Goal: Task Accomplishment & Management: Complete application form

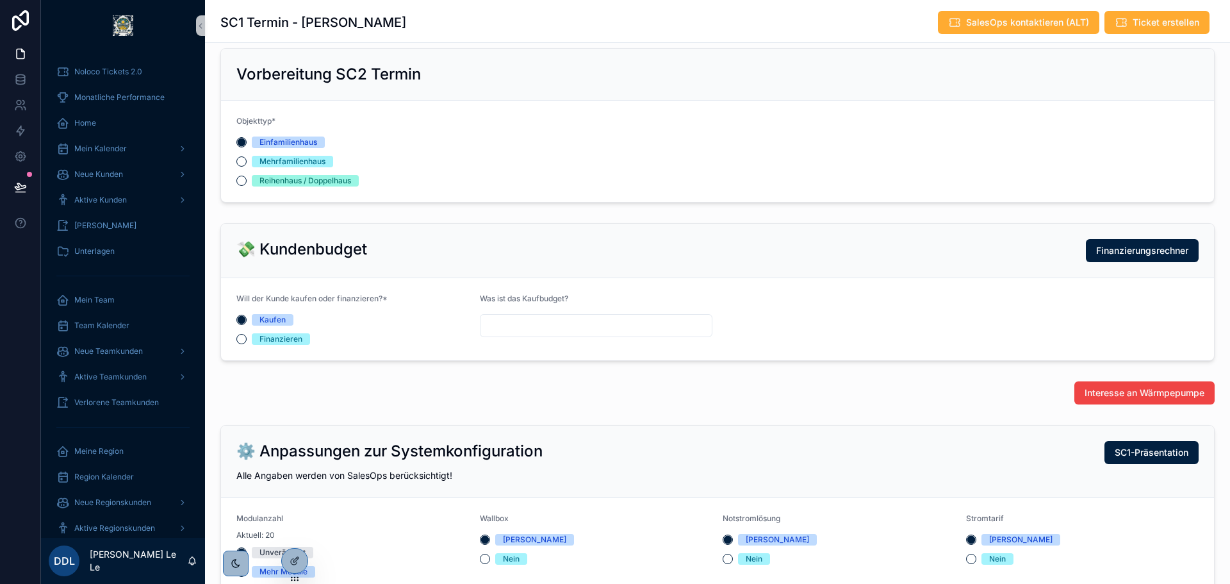
scroll to position [256, 0]
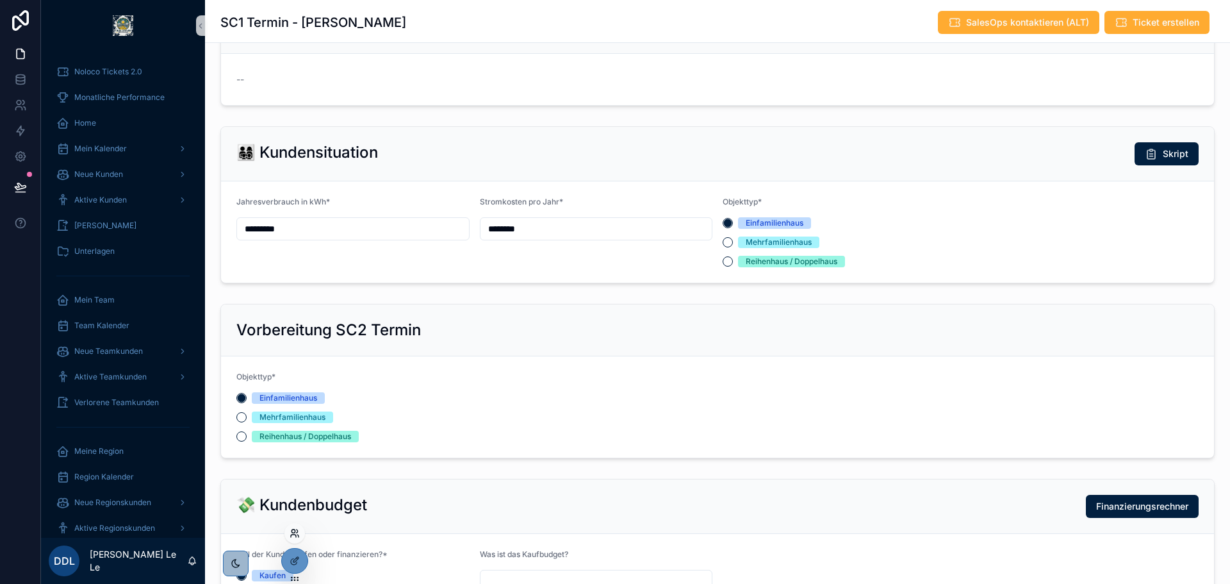
click at [290, 534] on icon at bounding box center [295, 533] width 10 height 10
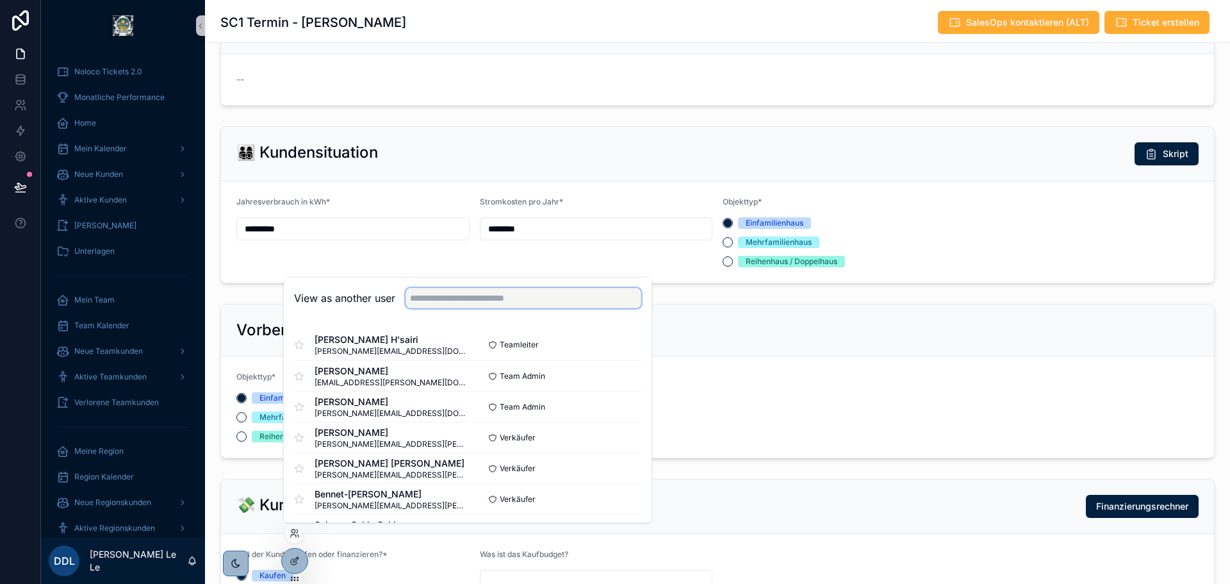
click at [479, 305] on input "text" at bounding box center [524, 298] width 236 height 21
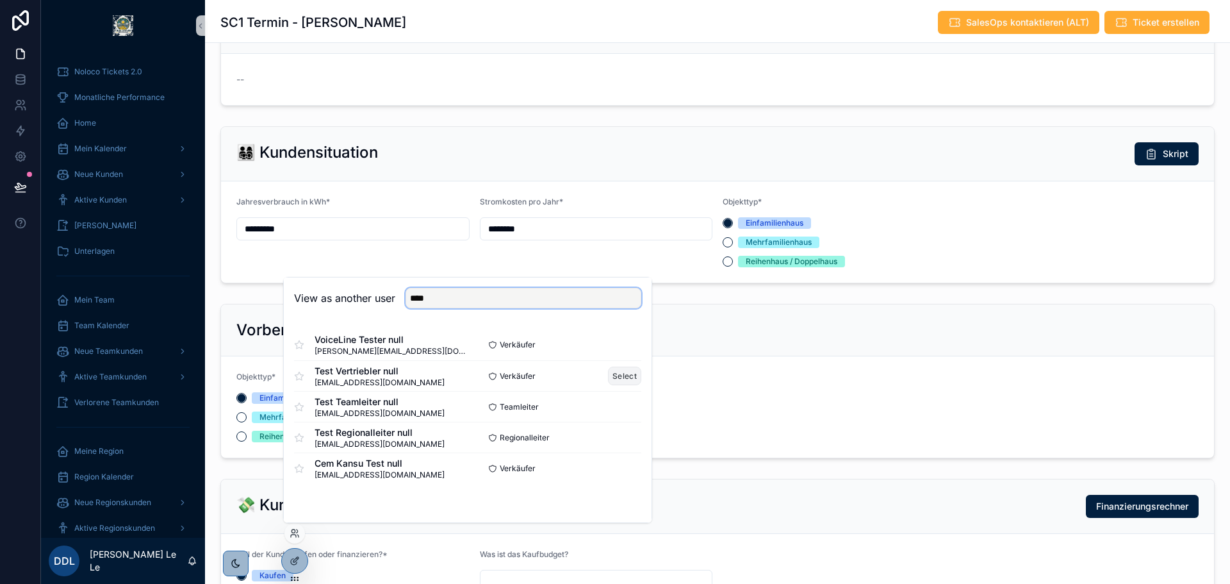
type input "****"
click at [618, 375] on button "Select" at bounding box center [624, 376] width 33 height 19
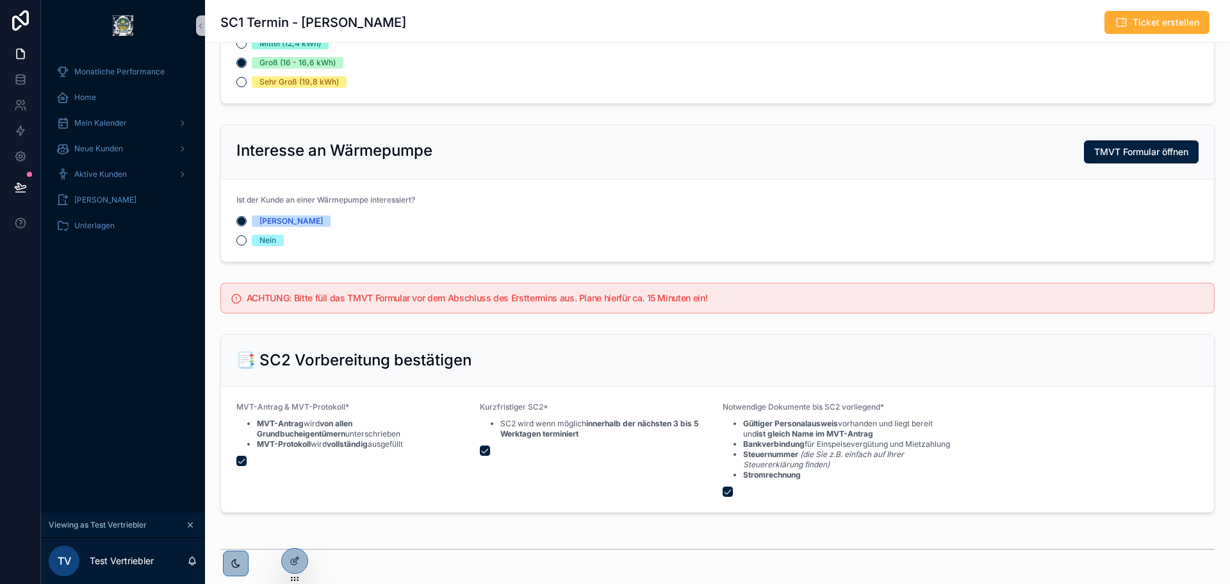
scroll to position [833, 0]
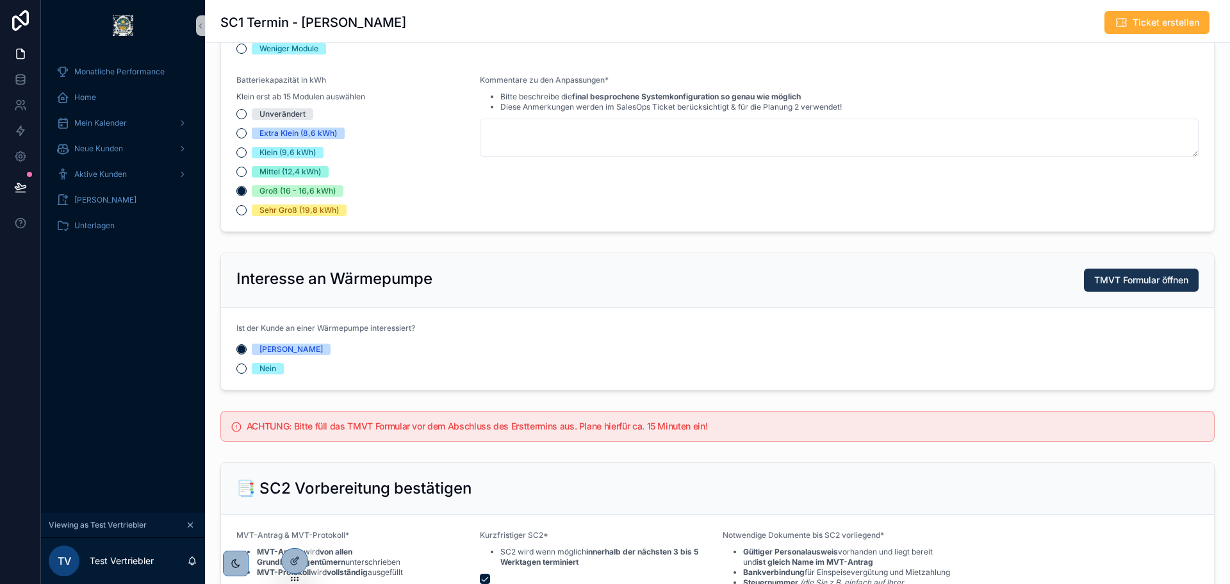
click at [1127, 285] on span "TMVT Formular öffnen" at bounding box center [1142, 280] width 94 height 13
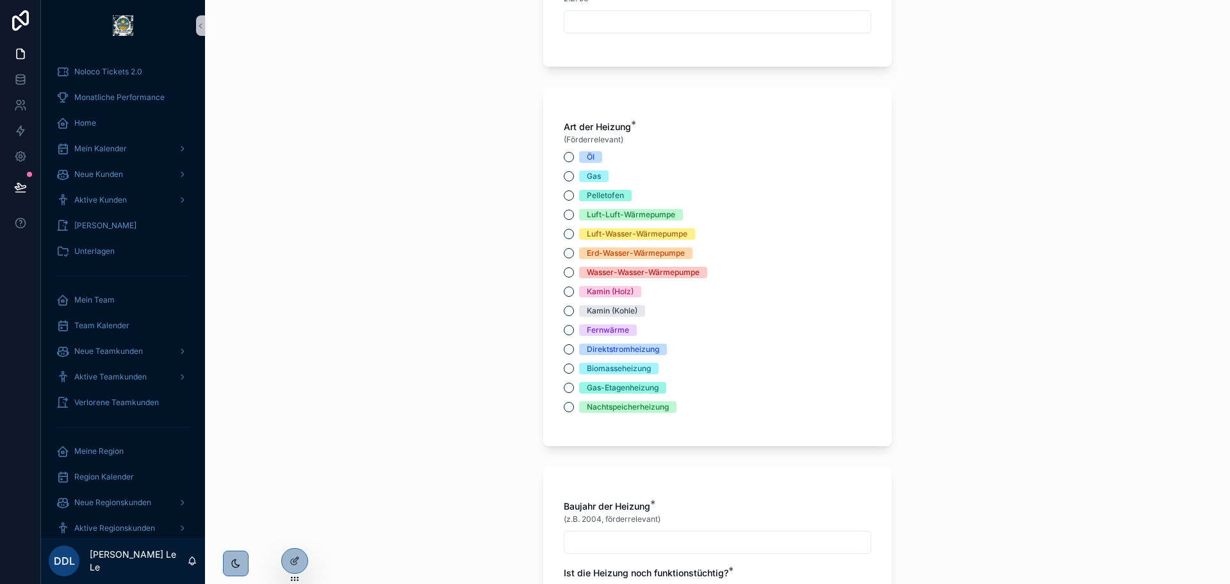
scroll to position [1474, 0]
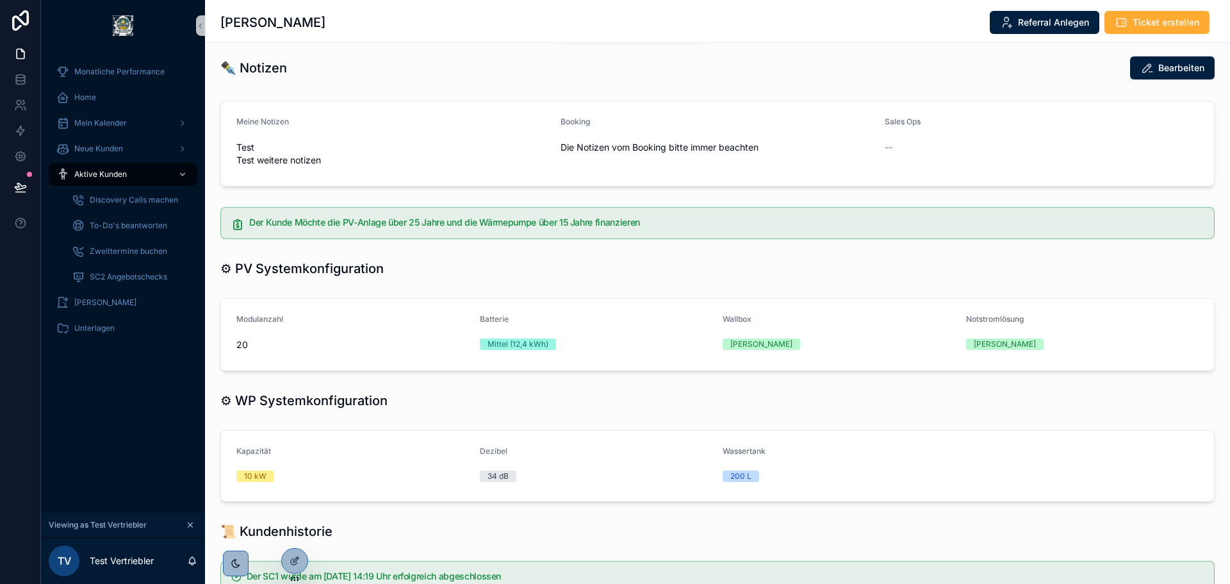
scroll to position [577, 0]
